Goal: Task Accomplishment & Management: Manage account settings

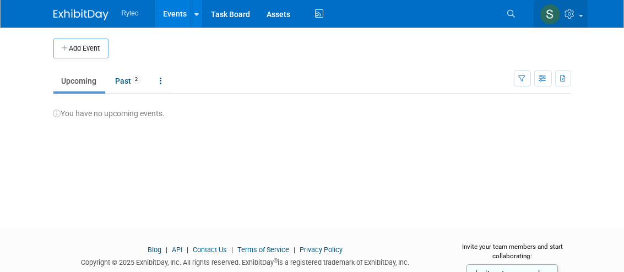
click at [572, 9] on icon at bounding box center [571, 14] width 13 height 10
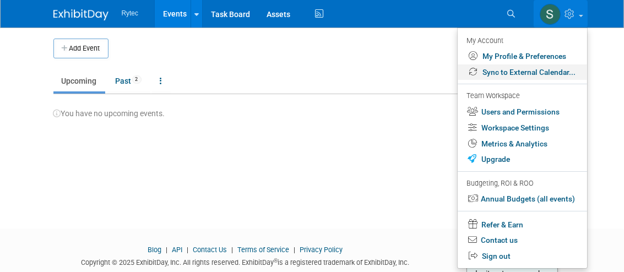
click at [519, 75] on link "Sync to External Calendar..." at bounding box center [522, 72] width 129 height 16
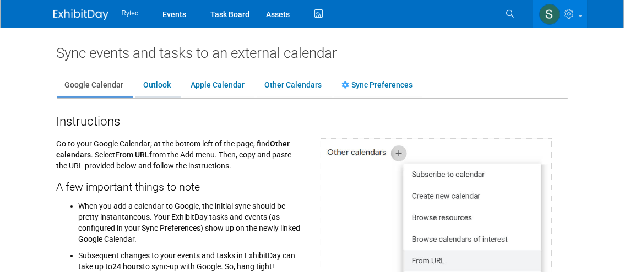
click at [157, 85] on link "Outlook" at bounding box center [157, 85] width 44 height 21
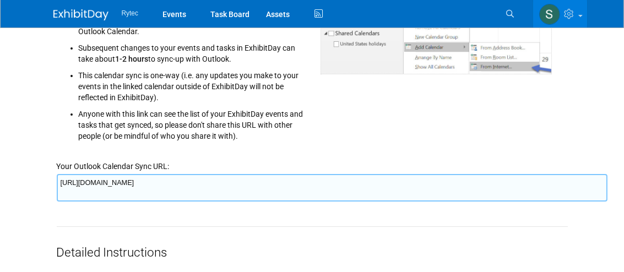
scroll to position [219, 0]
drag, startPoint x: 57, startPoint y: 182, endPoint x: 593, endPoint y: 185, distance: 535.8
click at [593, 185] on textarea "https://www.exhibitday.com/Sync/iCal/?lt=o&uw=55944&k=6ca4be3a-f005-4693-97eb-e…" at bounding box center [332, 188] width 551 height 28
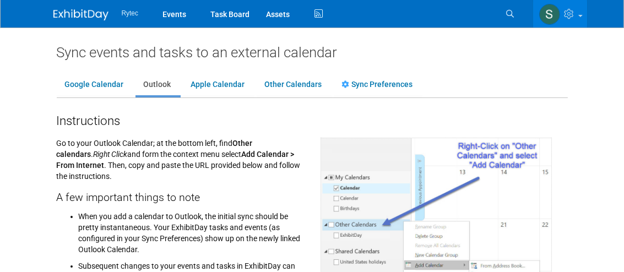
scroll to position [0, 0]
click at [574, 12] on icon at bounding box center [570, 14] width 13 height 10
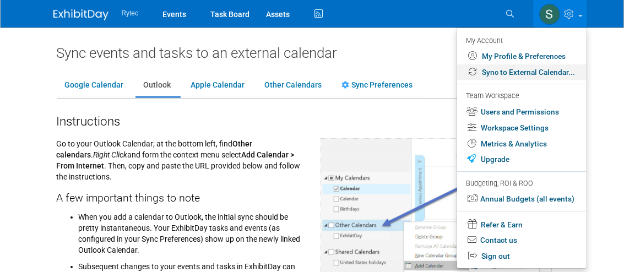
click at [504, 77] on link "Sync to External Calendar..." at bounding box center [521, 72] width 129 height 16
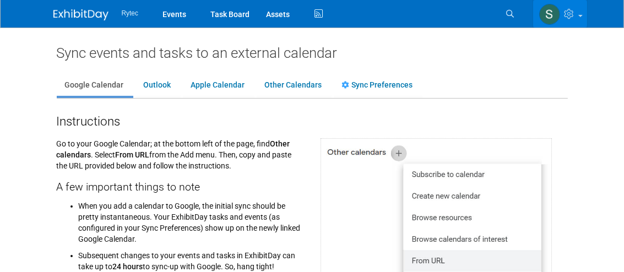
click at [547, 13] on img at bounding box center [549, 14] width 21 height 21
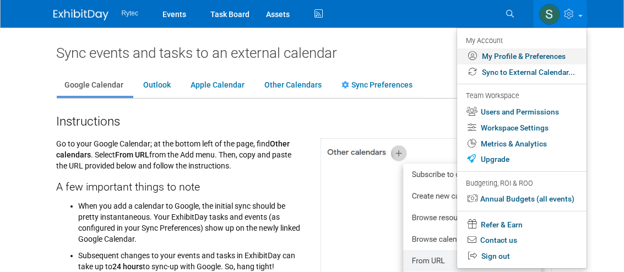
click at [529, 54] on link "My Profile & Preferences" at bounding box center [521, 56] width 129 height 16
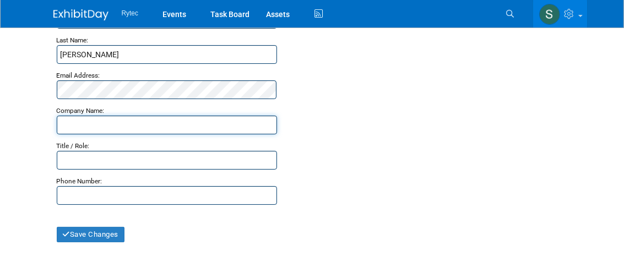
click at [141, 122] on input "text" at bounding box center [167, 125] width 220 height 19
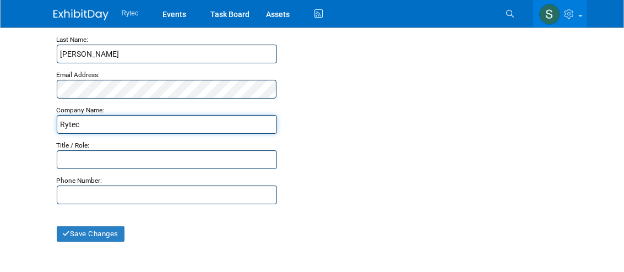
type input "Rytec Corporation"
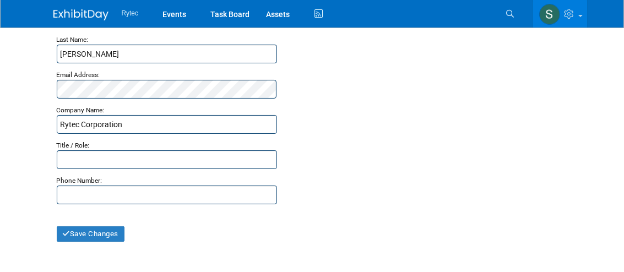
type input "2626776116"
click at [155, 160] on input "text" at bounding box center [167, 159] width 220 height 19
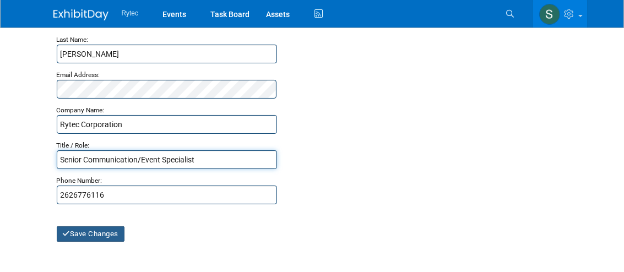
type input "Senior Communication/Event Specialist"
click at [94, 232] on button "Save Changes" at bounding box center [91, 233] width 68 height 15
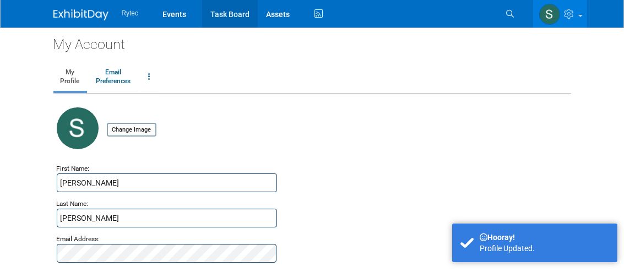
click at [235, 15] on link "Task Board" at bounding box center [230, 14] width 56 height 28
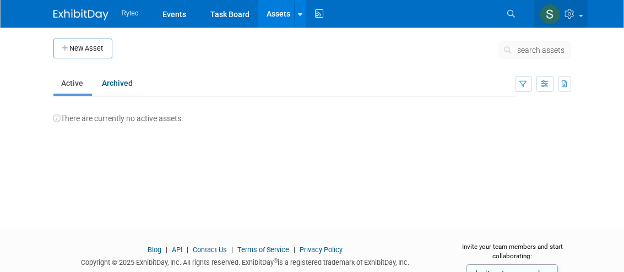
click at [584, 18] on link at bounding box center [561, 14] width 54 height 28
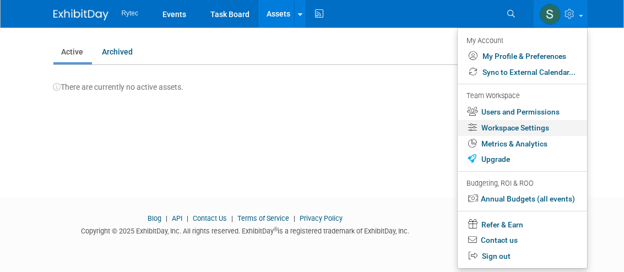
scroll to position [34, 0]
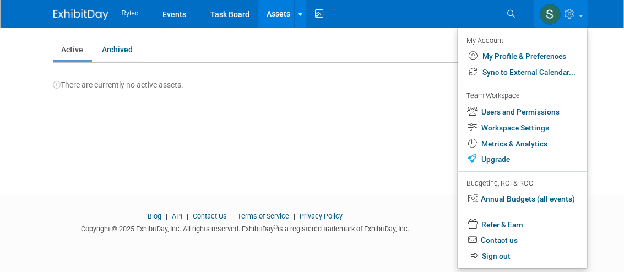
click at [337, 115] on div "New Asset search assets Note: Your current ExhibitDay plan allows for managemen…" at bounding box center [312, 84] width 534 height 181
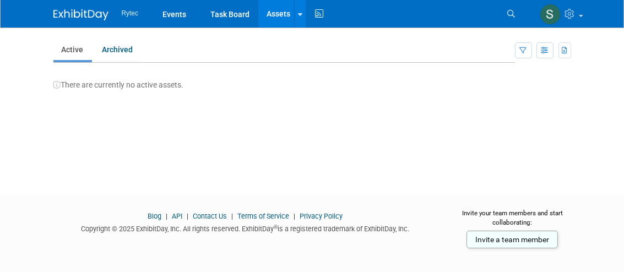
click at [93, 17] on img at bounding box center [80, 14] width 55 height 11
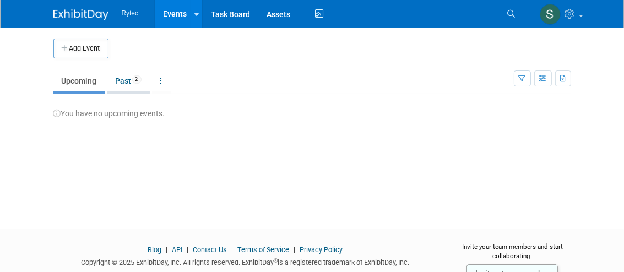
click at [131, 83] on link "Past 2" at bounding box center [128, 80] width 42 height 21
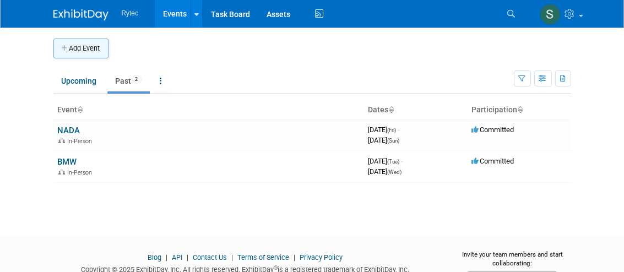
click at [88, 44] on button "Add Event" at bounding box center [80, 49] width 55 height 20
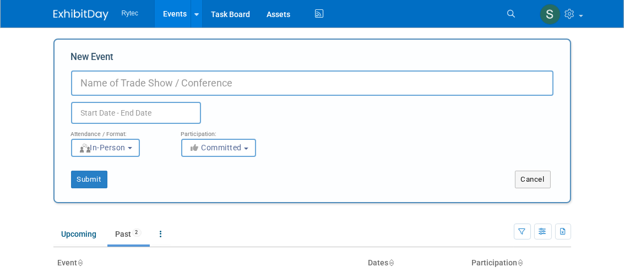
click at [181, 76] on input "New Event" at bounding box center [312, 82] width 482 height 25
type input "NADA 2026"
click at [139, 106] on input "text" at bounding box center [136, 113] width 130 height 22
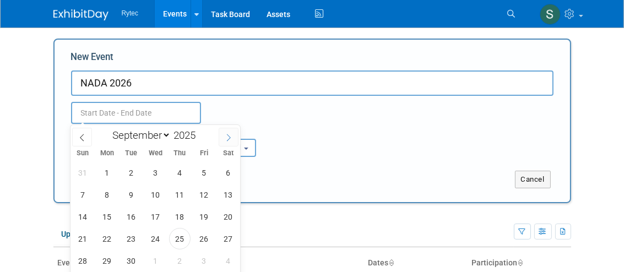
click at [231, 137] on icon at bounding box center [229, 138] width 8 height 8
select select "11"
click at [231, 137] on icon at bounding box center [229, 138] width 8 height 8
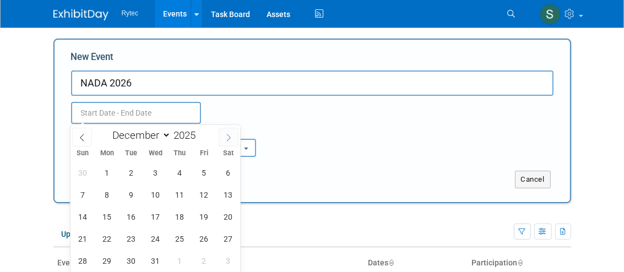
type input "2026"
click at [231, 137] on icon at bounding box center [229, 138] width 8 height 8
select select "1"
click at [155, 177] on span "4" at bounding box center [155, 172] width 21 height 21
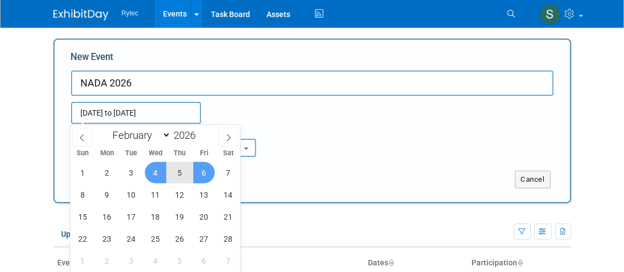
click at [203, 176] on span "6" at bounding box center [203, 172] width 21 height 21
type input "[DATE] to [DATE]"
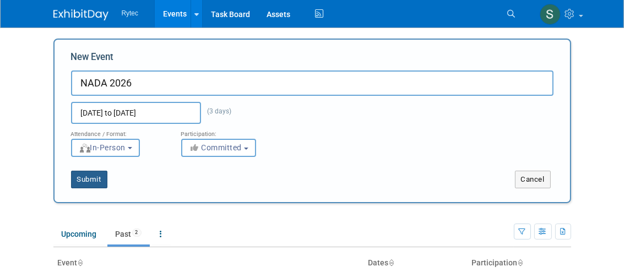
click at [94, 177] on button "Submit" at bounding box center [89, 180] width 36 height 18
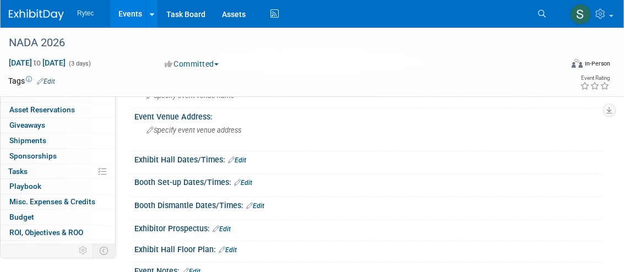
scroll to position [55, 0]
